Goal: Find specific page/section: Find specific page/section

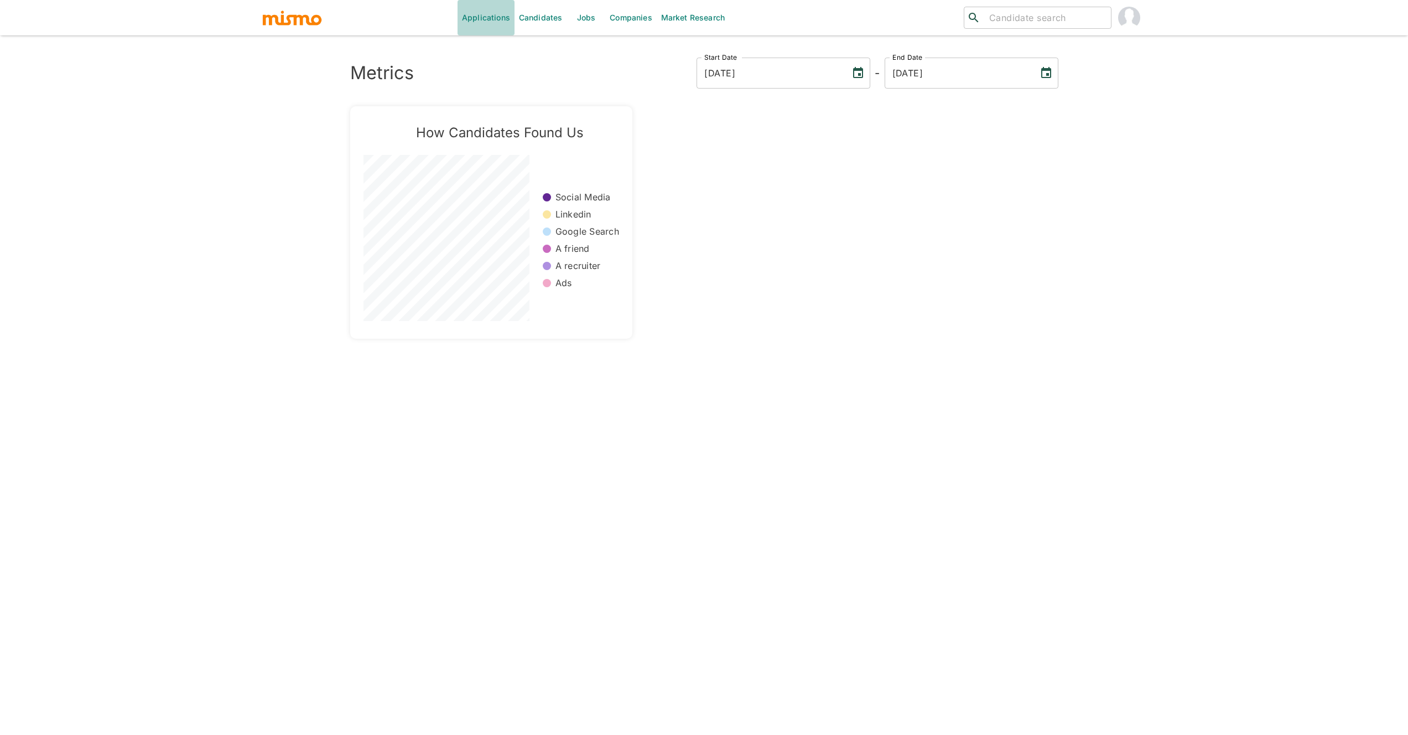
click at [488, 5] on link "Applications" at bounding box center [485, 17] width 57 height 35
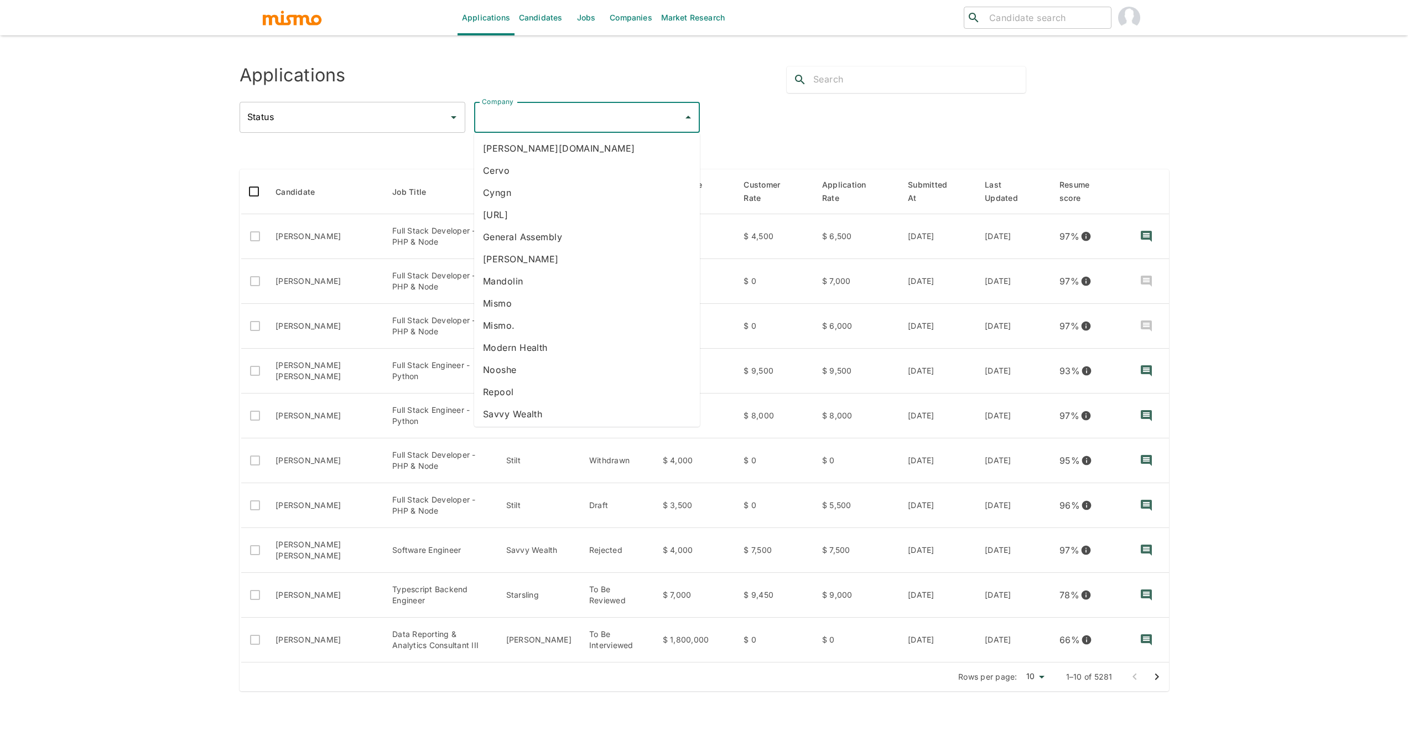
click at [563, 111] on input "Company" at bounding box center [578, 117] width 199 height 21
click at [538, 279] on li "Starsling" at bounding box center [587, 281] width 226 height 22
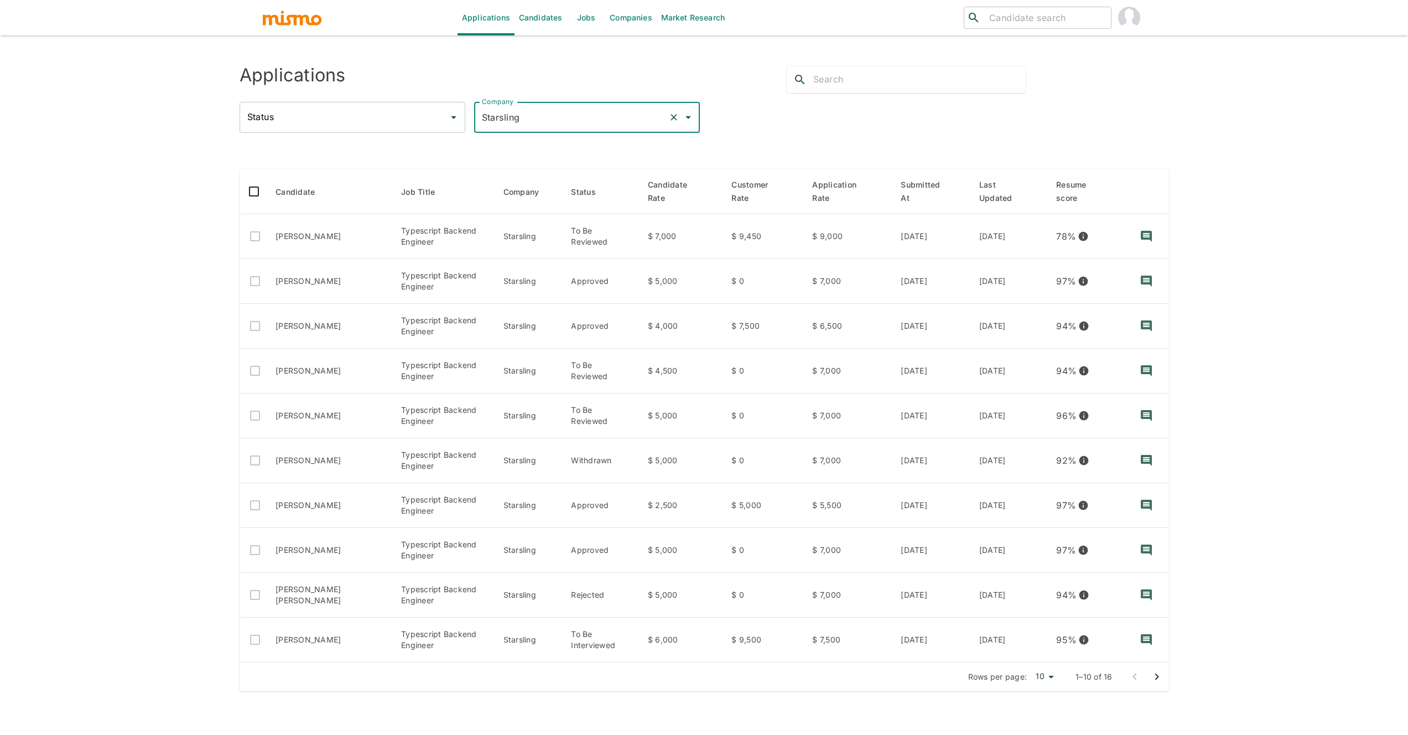
type input "Starsling"
